Goal: Register for event/course

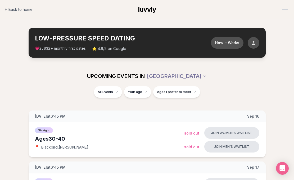
click at [141, 84] on div "UPCOMING EVENTS IN [GEOGRAPHIC_DATA]" at bounding box center [147, 76] width 294 height 20
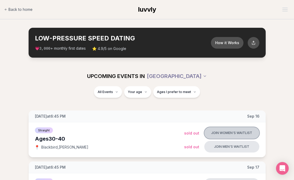
click at [218, 134] on button "Join women's waitlist" at bounding box center [231, 133] width 55 height 12
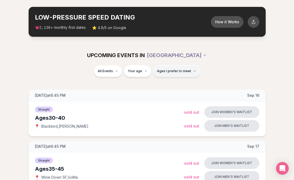
scroll to position [23, 0]
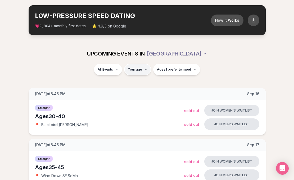
type input "**"
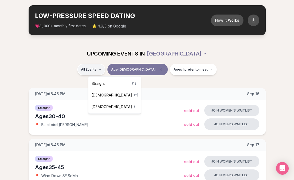
click at [109, 85] on div "Straight ( 18 )" at bounding box center [114, 84] width 50 height 12
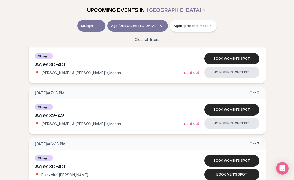
scroll to position [390, 0]
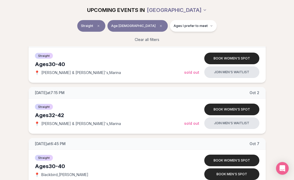
click at [183, 24] on span "Ages I prefer to meet" at bounding box center [191, 26] width 34 height 4
click at [172, 46] on span "Around my age" at bounding box center [174, 46] width 27 height 5
click at [158, 46] on button "Around my age" at bounding box center [156, 46] width 4 height 4
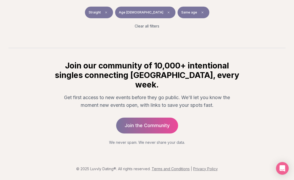
click at [212, 20] on div "Straight Age [DEMOGRAPHIC_DATA] Same age" at bounding box center [147, 14] width 286 height 14
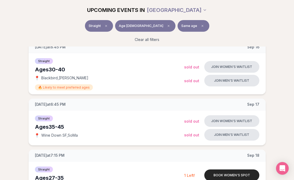
scroll to position [80, 0]
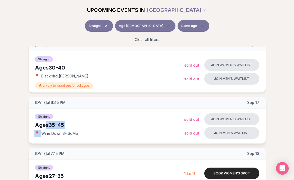
drag, startPoint x: 44, startPoint y: 124, endPoint x: 84, endPoint y: 128, distance: 39.4
click at [84, 128] on div "Ages [DEMOGRAPHIC_DATA]" at bounding box center [109, 125] width 149 height 7
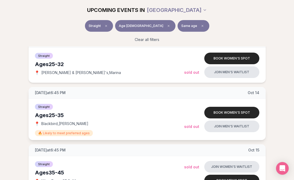
scroll to position [649, 0]
